Goal: Information Seeking & Learning: Learn about a topic

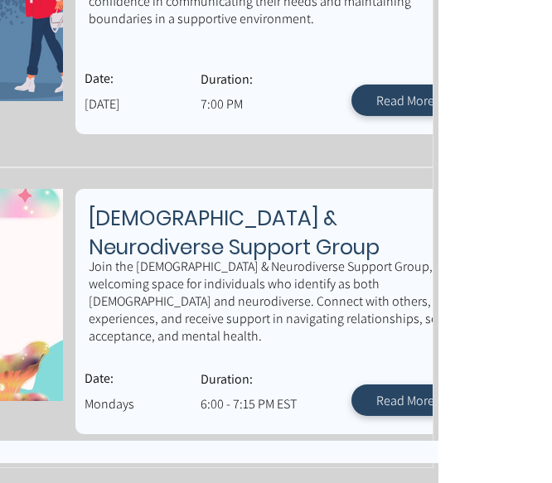
scroll to position [1027, 398]
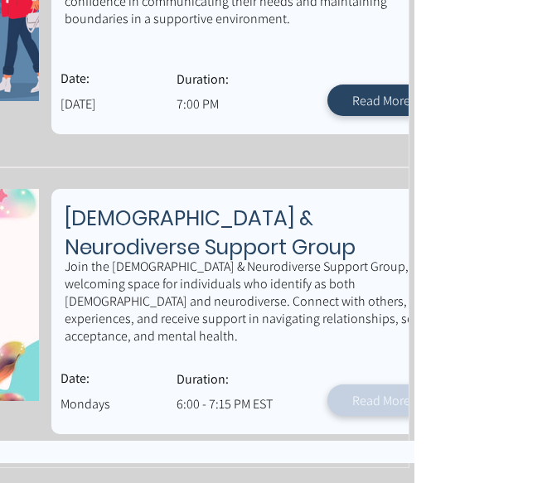
click at [357, 392] on span "Read More" at bounding box center [381, 400] width 58 height 17
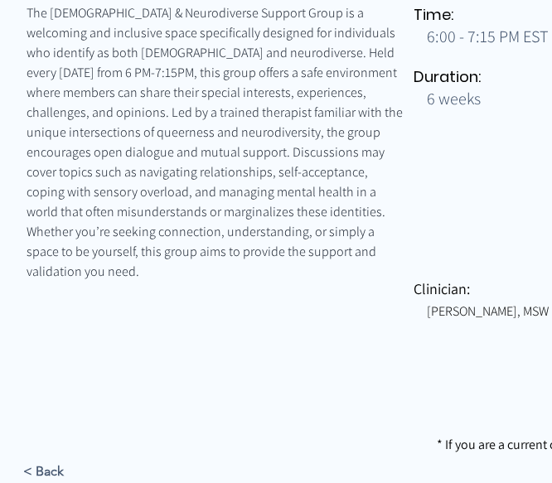
scroll to position [563, 0]
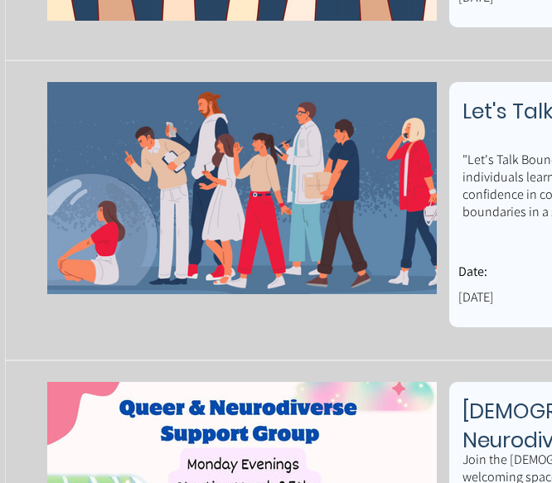
scroll to position [828, 0]
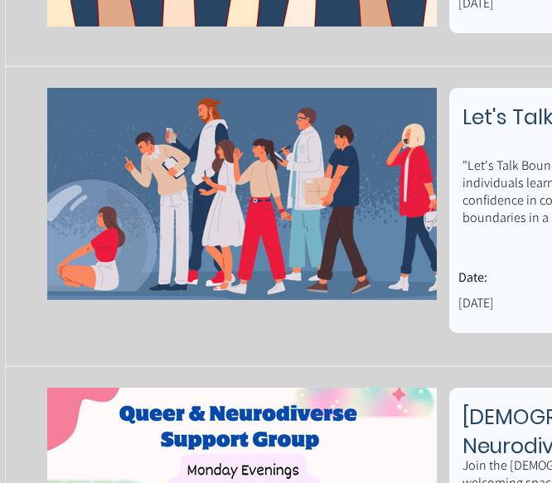
click at [344, 259] on img "main content" at bounding box center [241, 194] width 389 height 212
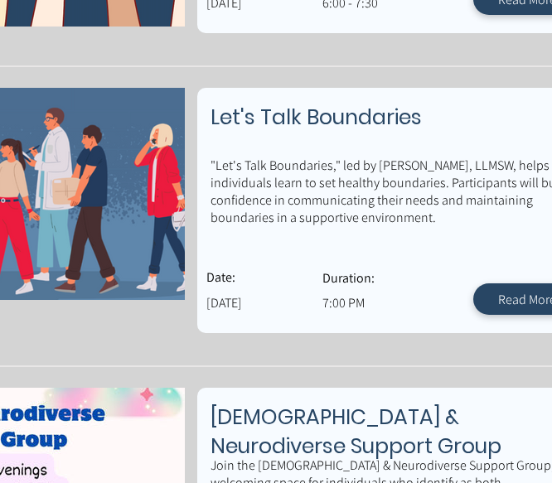
scroll to position [828, 265]
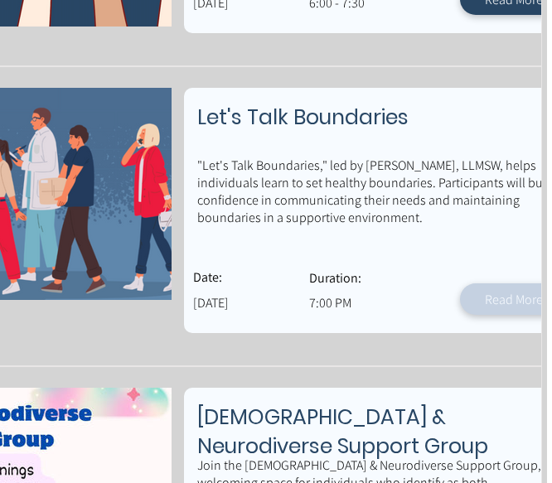
click at [495, 306] on span "Read More" at bounding box center [514, 299] width 58 height 17
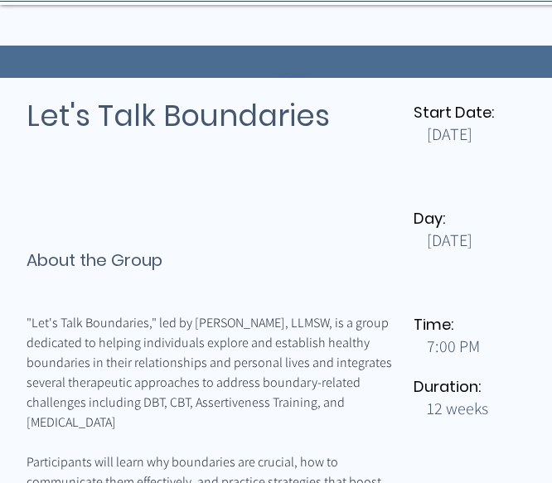
scroll to position [364, 0]
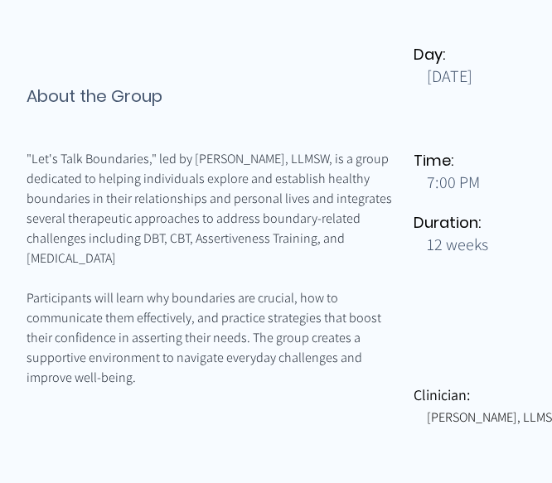
click at [43, 429] on div "main content" at bounding box center [406, 265] width 814 height 702
click at [24, 385] on div "main content" at bounding box center [406, 265] width 814 height 702
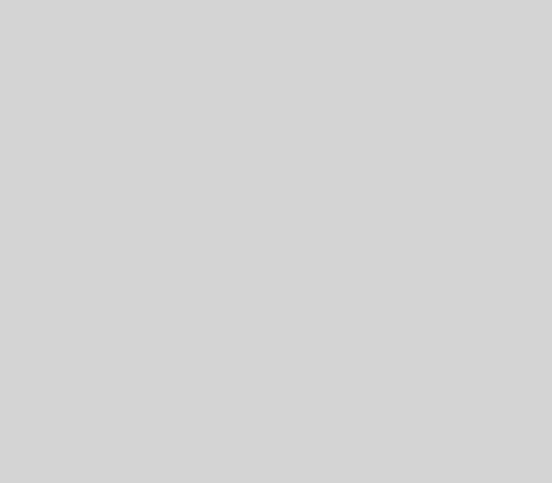
scroll to position [828, 0]
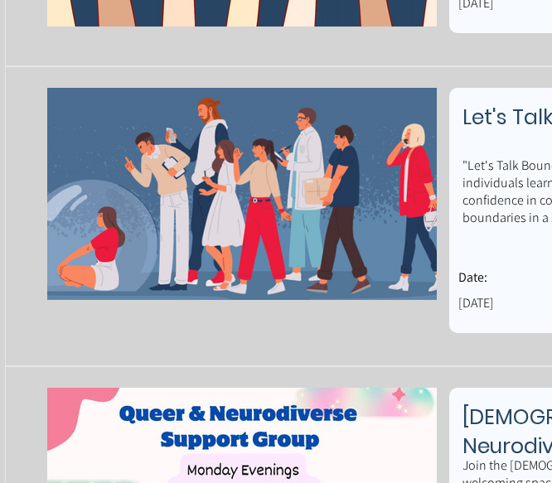
click at [453, 355] on div "main content" at bounding box center [406, 216] width 800 height 300
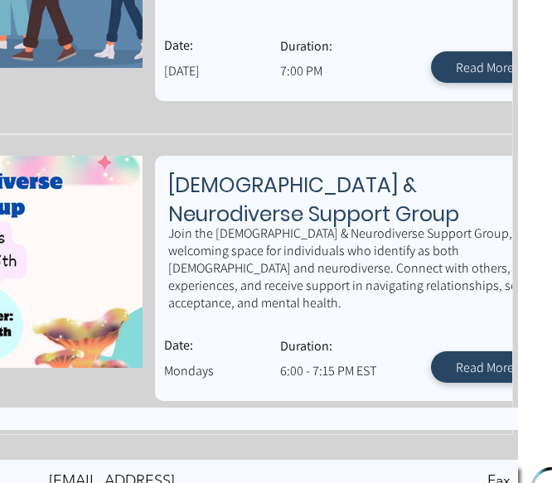
scroll to position [1060, 331]
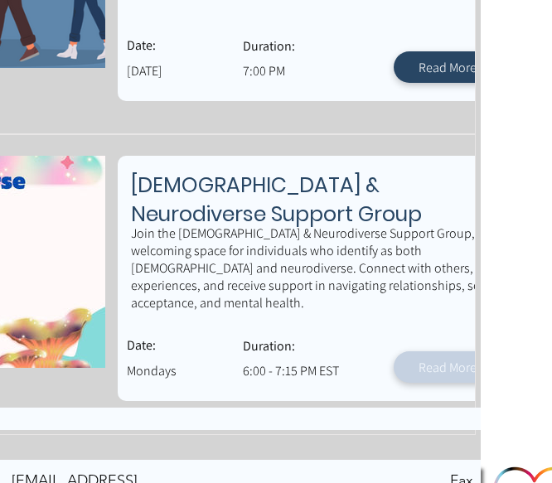
click at [434, 351] on link "Read More" at bounding box center [446, 366] width 107 height 31
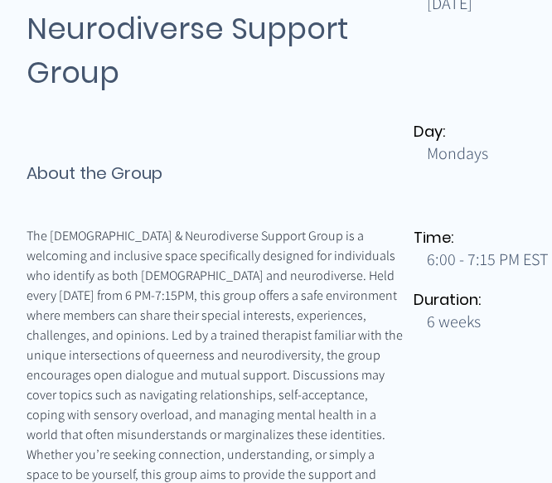
scroll to position [364, 0]
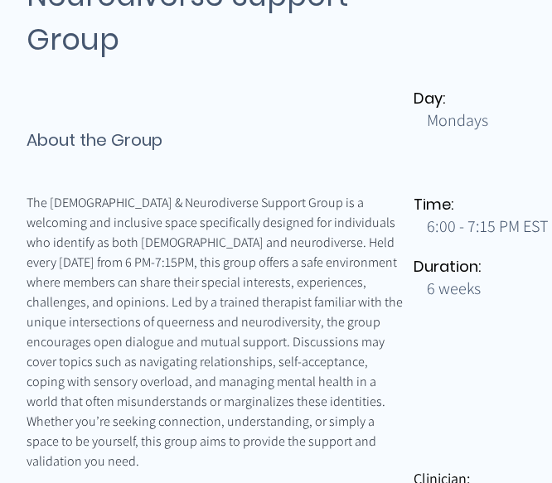
click at [54, 398] on span "The [DEMOGRAPHIC_DATA] & Neurodiverse Support Group is a welcoming and inclusiv…" at bounding box center [216, 332] width 379 height 276
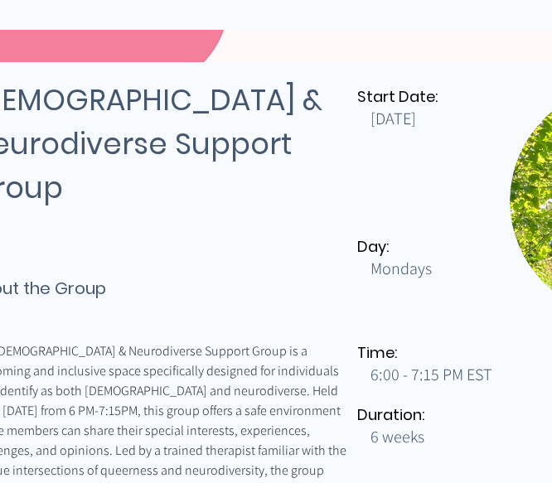
scroll to position [216, 0]
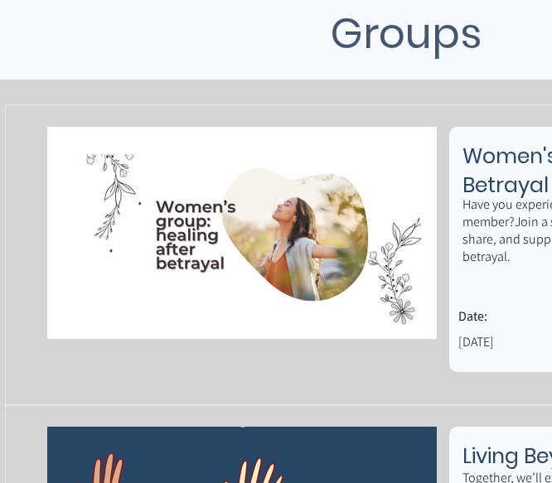
scroll to position [1060, 0]
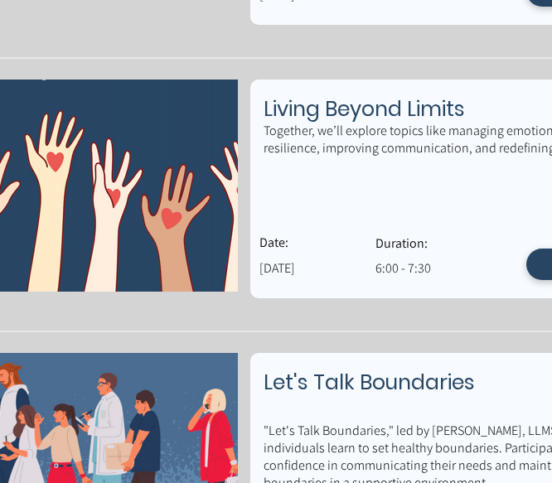
scroll to position [563, 232]
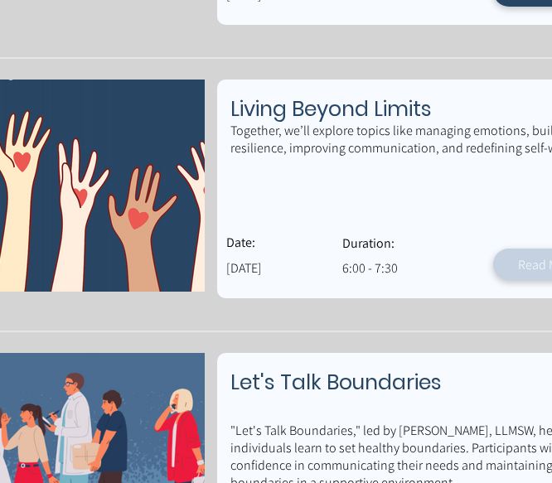
click at [510, 268] on link "Read More" at bounding box center [546, 264] width 107 height 31
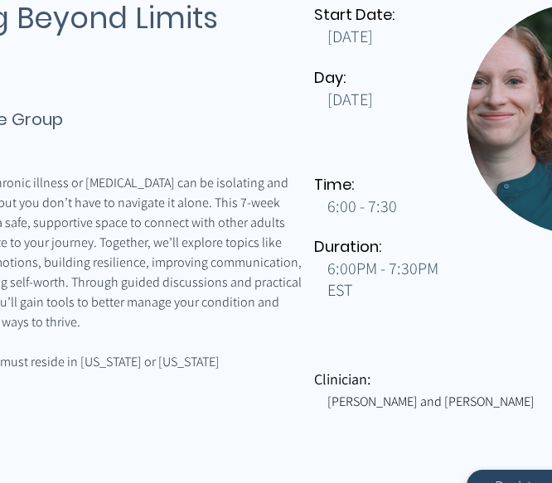
scroll to position [298, 133]
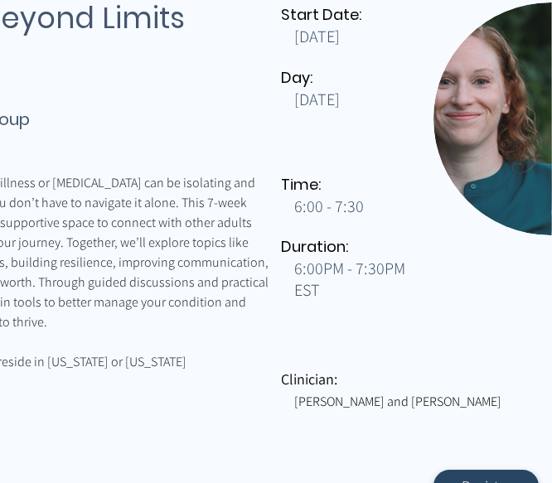
click at [55, 100] on div "main content" at bounding box center [274, 290] width 814 height 620
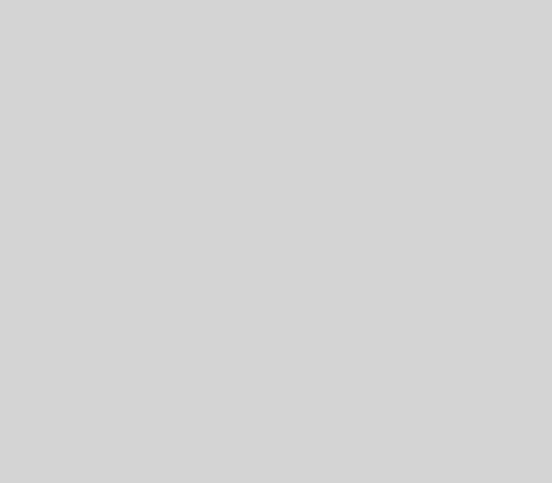
scroll to position [563, 0]
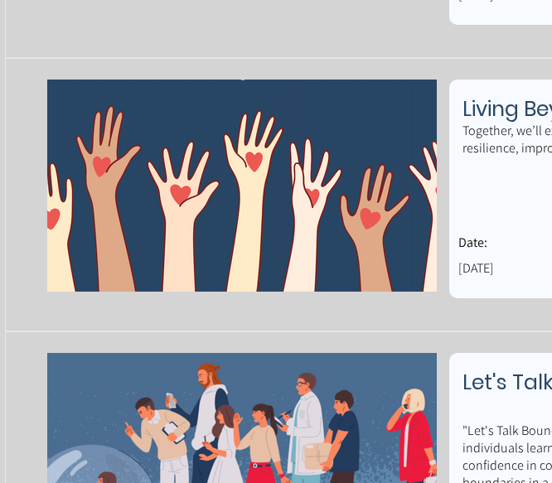
click at [512, 65] on div "main content" at bounding box center [406, 194] width 800 height 273
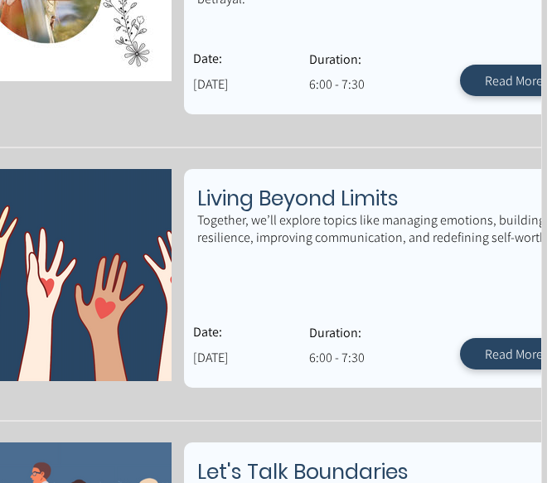
scroll to position [530, 265]
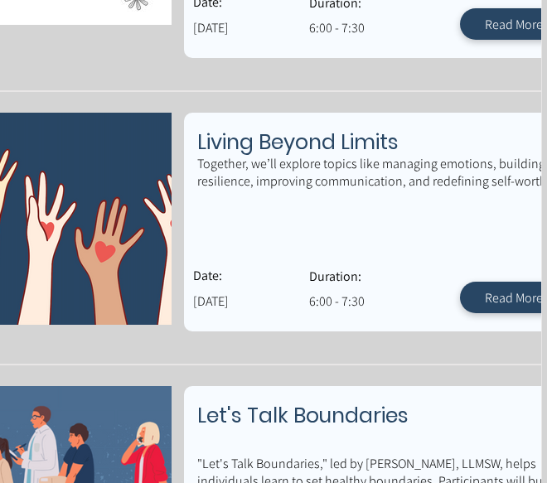
click at [402, 180] on p "Together, we’ll explore topics like managing emotions, building resilience, imp…" at bounding box center [387, 172] width 381 height 35
click at [508, 290] on span "Read More" at bounding box center [514, 297] width 58 height 17
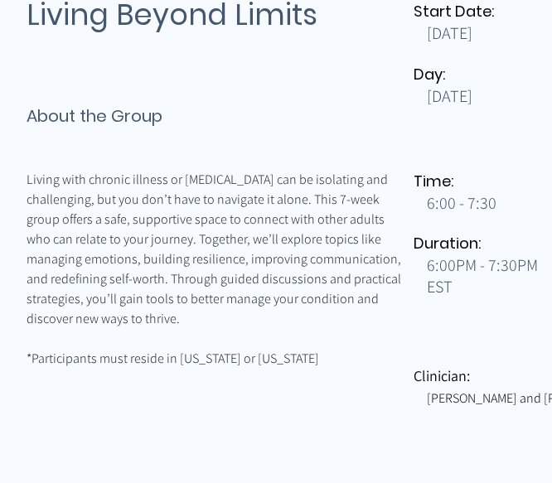
scroll to position [99, 0]
